Goal: Task Accomplishment & Management: Manage account settings

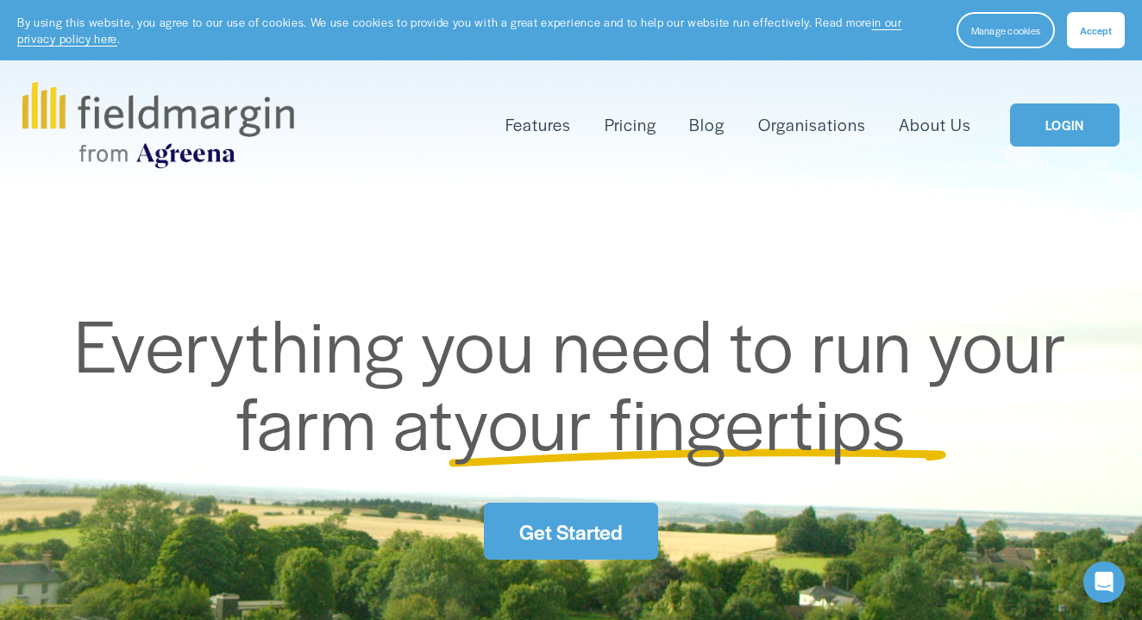
click at [1074, 110] on link "LOGIN" at bounding box center [1064, 126] width 109 height 44
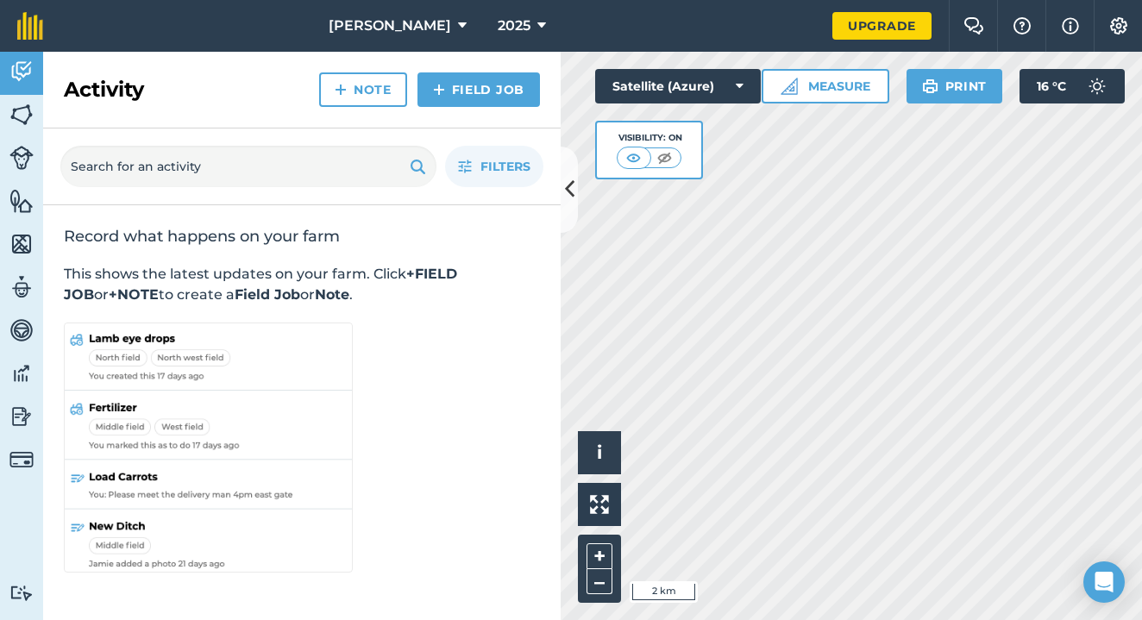
click at [401, 22] on span "[PERSON_NAME]" at bounding box center [390, 26] width 123 height 21
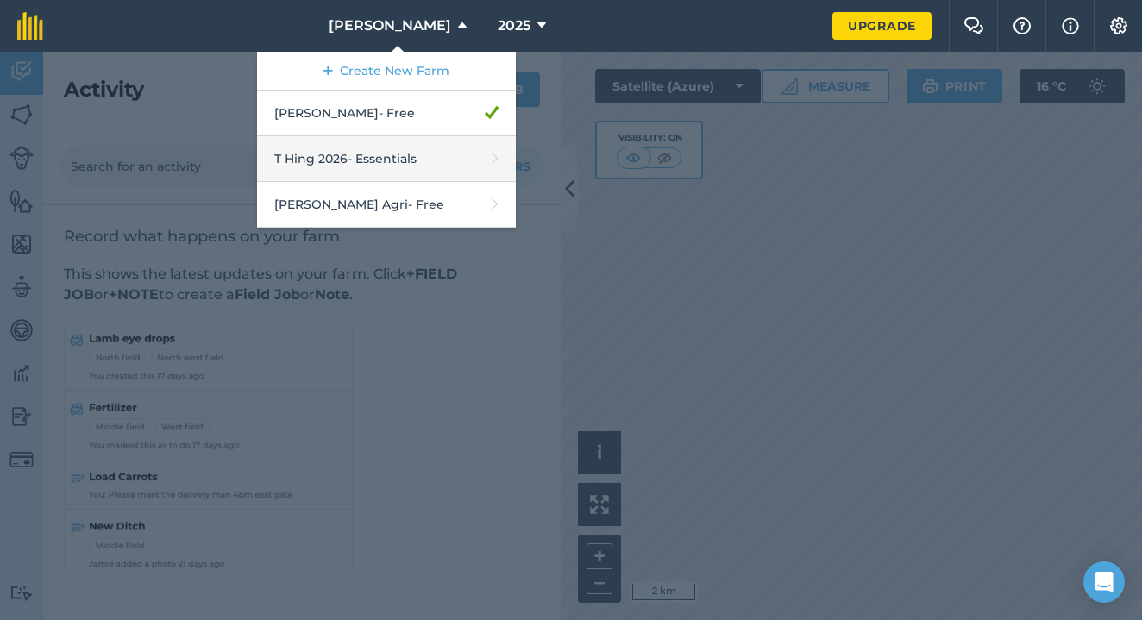
click at [437, 160] on link "T Hing 2026 - Essentials" at bounding box center [386, 159] width 259 height 46
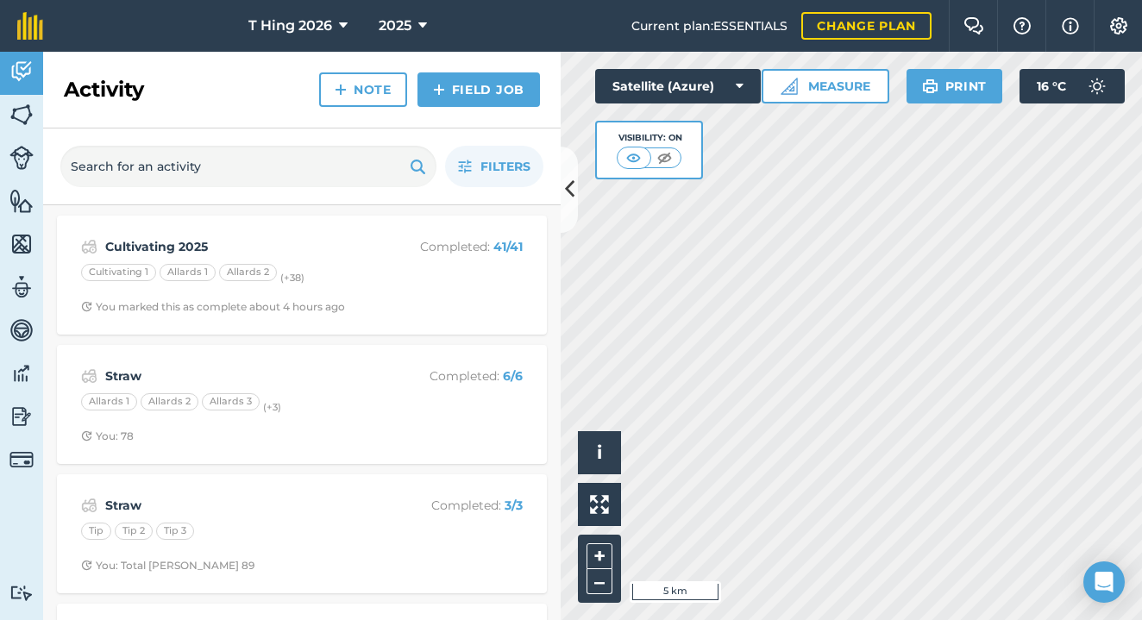
click at [23, 470] on img at bounding box center [21, 460] width 24 height 24
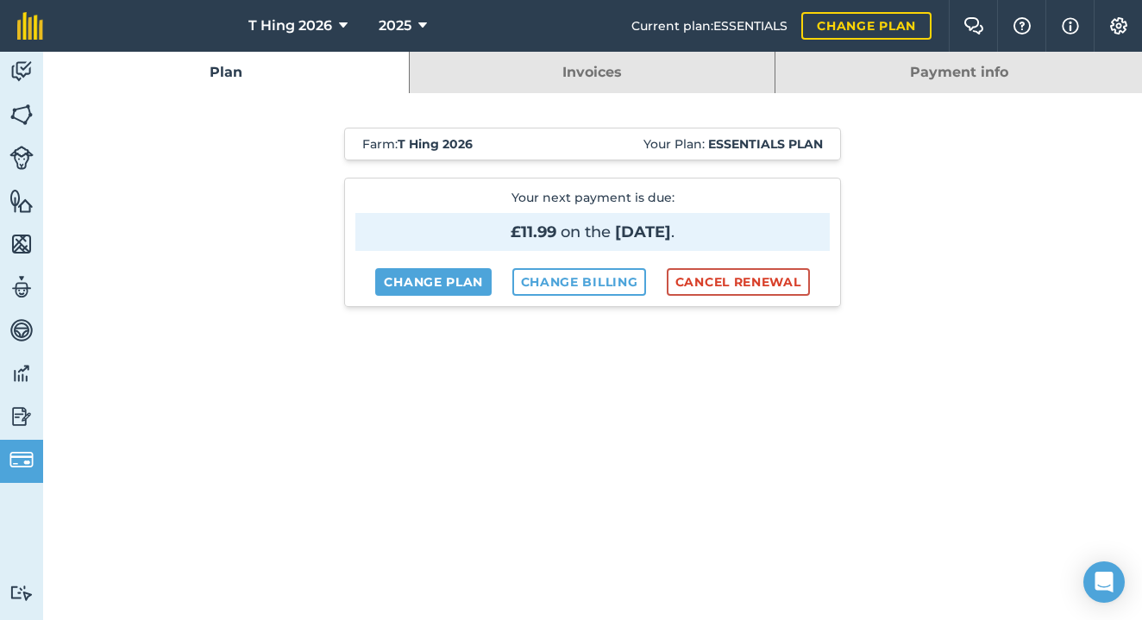
click at [605, 284] on link "Change billing" at bounding box center [579, 282] width 135 height 28
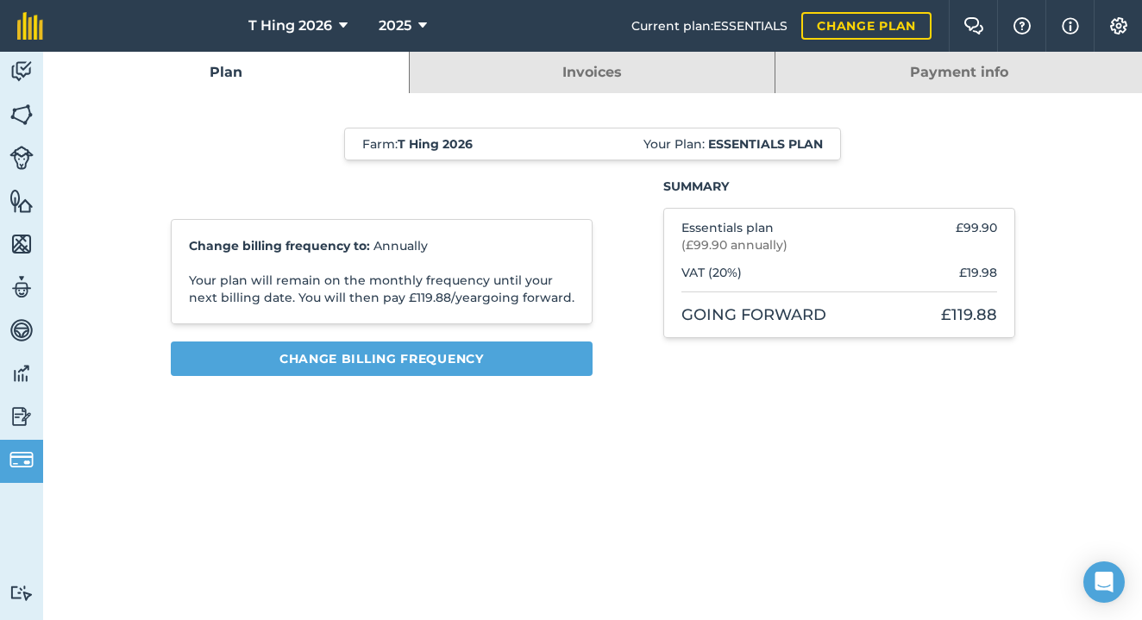
click at [917, 91] on link "Payment info" at bounding box center [959, 72] width 367 height 41
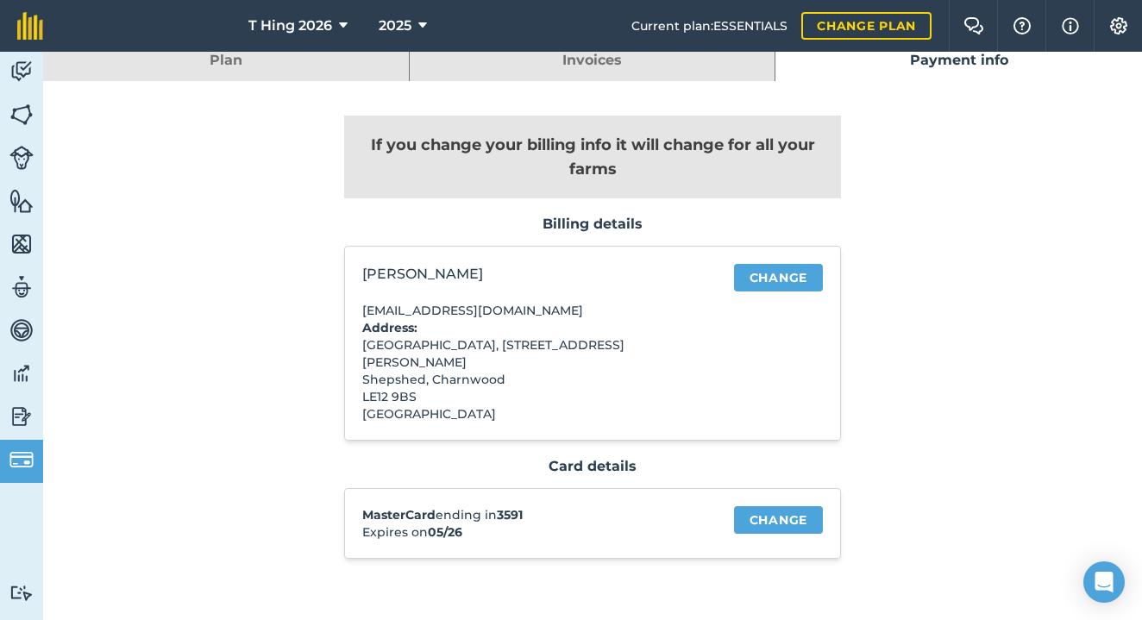
scroll to position [11, 0]
click at [798, 508] on link "Change" at bounding box center [778, 521] width 89 height 28
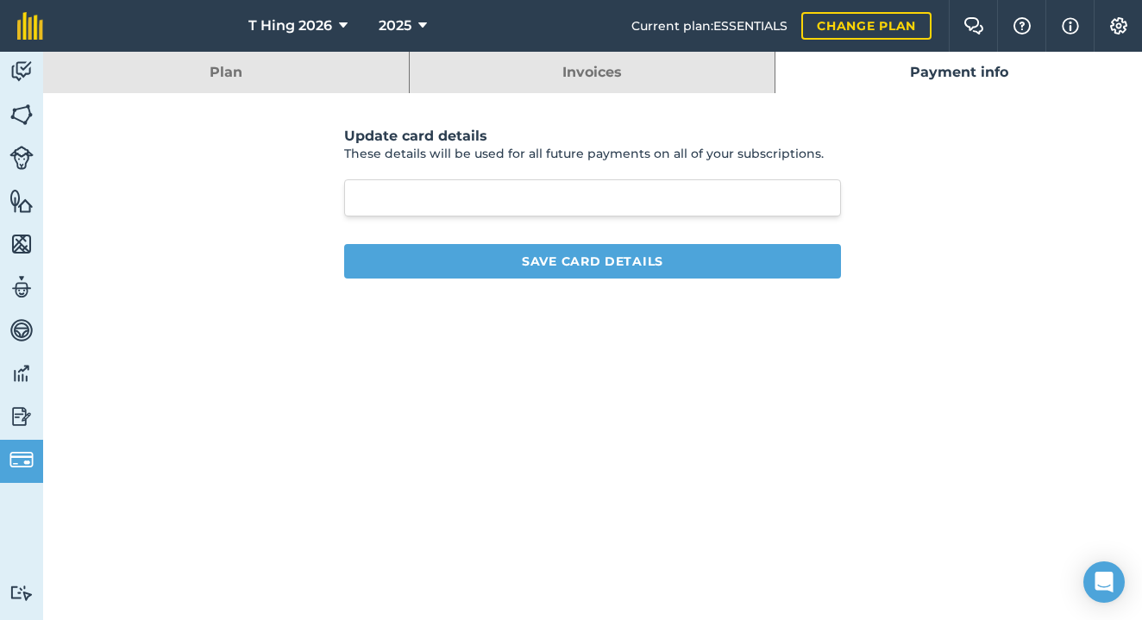
click at [638, 275] on button "Save card details" at bounding box center [592, 261] width 497 height 35
